Goal: Use online tool/utility: Use online tool/utility

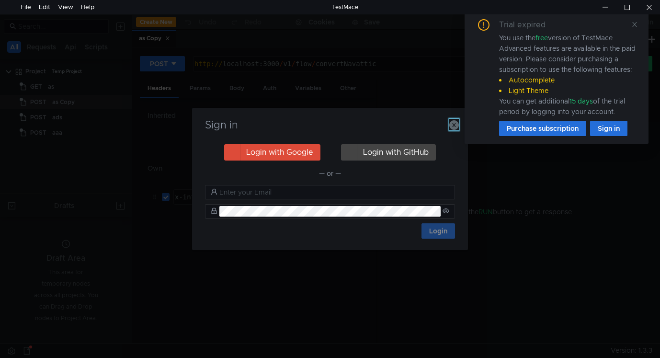
click at [452, 124] on icon "button" at bounding box center [454, 125] width 10 height 10
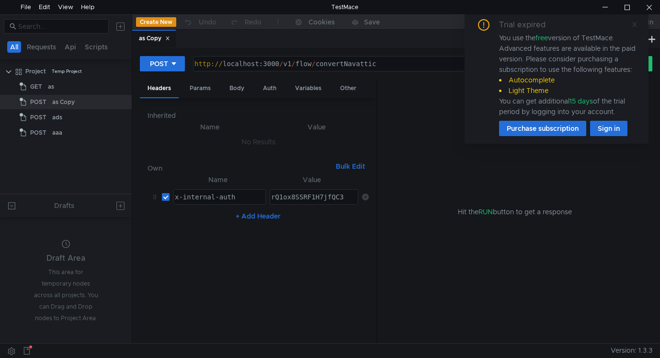
click at [632, 23] on icon at bounding box center [634, 24] width 7 height 7
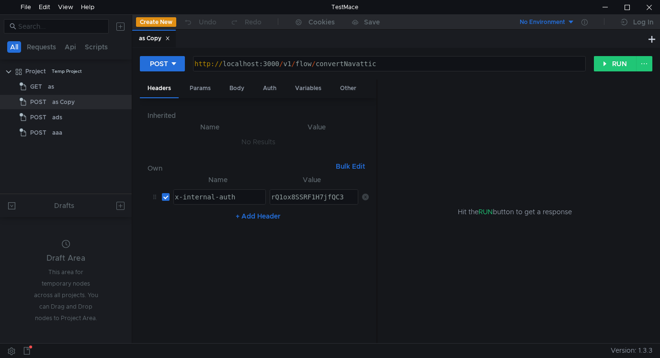
click at [118, 25] on button at bounding box center [120, 26] width 15 height 15
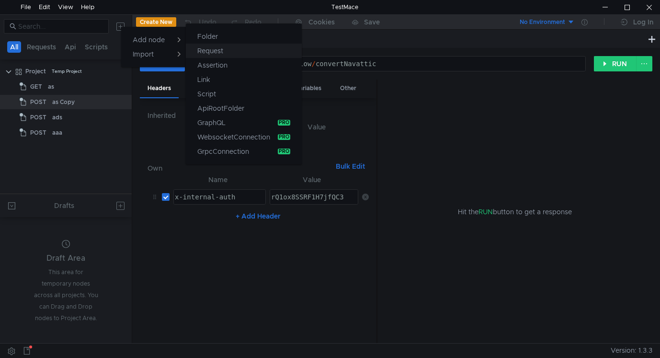
click at [220, 49] on app-tour-anchor "Request" at bounding box center [210, 50] width 26 height 11
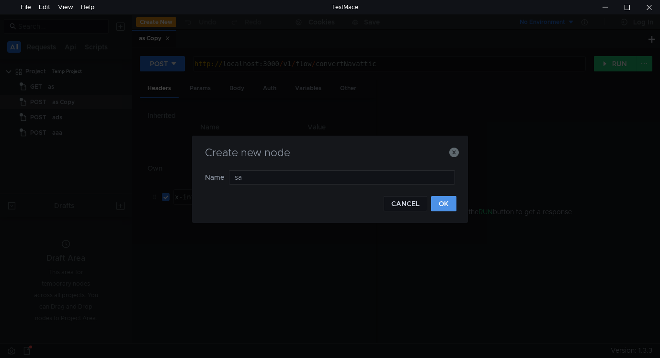
type input "sa"
click at [433, 205] on button "OK" at bounding box center [443, 203] width 25 height 15
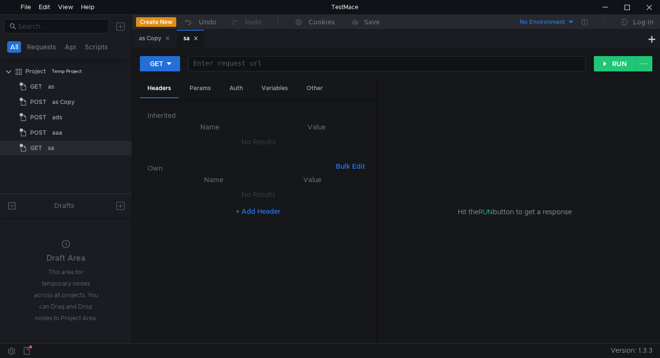
click at [236, 63] on div at bounding box center [386, 71] width 397 height 23
paste textarea "[URL][DOMAIN_NAME][DOMAIN_NAME]"
type textarea "[URL][DOMAIN_NAME][DOMAIN_NAME]"
click at [607, 61] on button "RUN" at bounding box center [615, 63] width 43 height 15
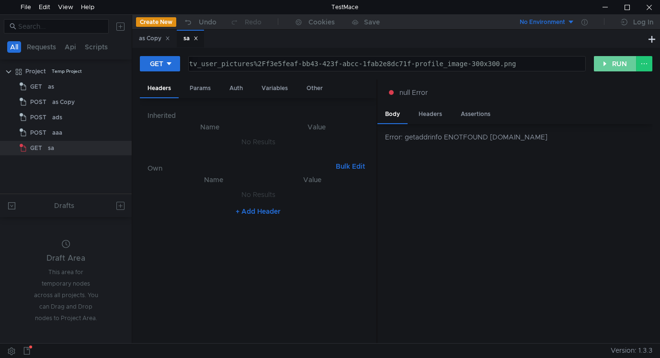
click at [597, 71] on button "RUN" at bounding box center [615, 63] width 43 height 15
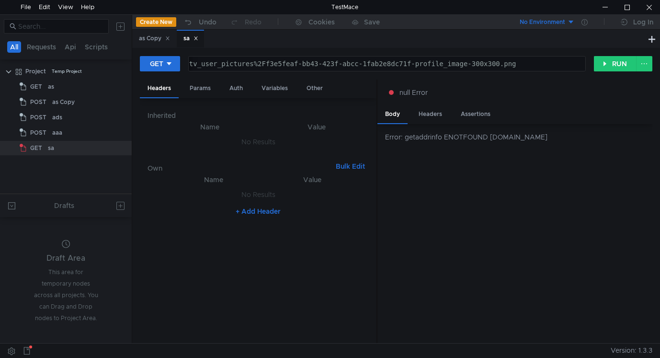
click at [586, 106] on div "Body Headers Assertions" at bounding box center [514, 114] width 275 height 19
click at [358, 59] on div "https:// [DOMAIN_NAME] / crop / 1200x630 / foil1.95 / https%3A%2F%[DOMAIN_NAME]…" at bounding box center [387, 64] width 397 height 14
click at [651, 5] on div at bounding box center [649, 7] width 22 height 14
